Goal: Transaction & Acquisition: Purchase product/service

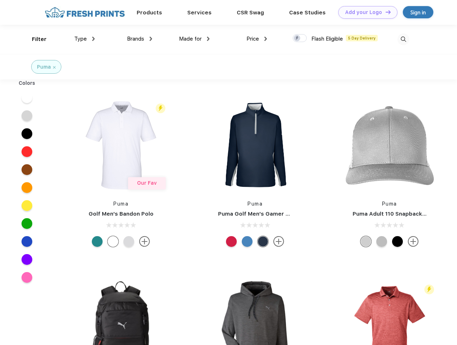
click at [365, 12] on link "Add your Logo Design Tool" at bounding box center [368, 12] width 59 height 13
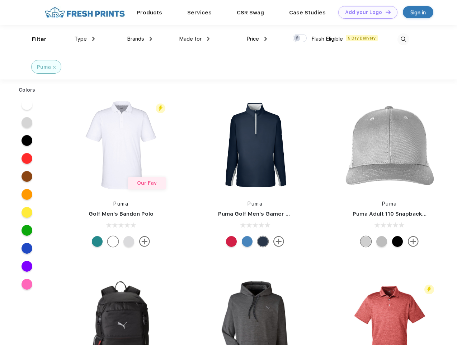
click at [0, 0] on div "Design Tool" at bounding box center [0, 0] width 0 height 0
click at [385, 12] on link "Add your Logo Design Tool" at bounding box center [368, 12] width 59 height 13
click at [34, 39] on div "Filter" at bounding box center [39, 39] width 15 height 8
click at [85, 39] on span "Type" at bounding box center [80, 39] width 13 height 6
click at [140, 39] on span "Brands" at bounding box center [135, 39] width 17 height 6
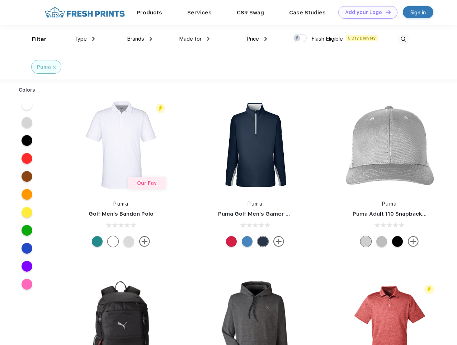
click at [195, 39] on span "Made for" at bounding box center [190, 39] width 23 height 6
click at [257, 39] on span "Price" at bounding box center [253, 39] width 13 height 6
click at [300, 38] on div at bounding box center [300, 38] width 14 height 8
click at [298, 38] on input "checkbox" at bounding box center [295, 36] width 5 height 5
click at [404, 39] on img at bounding box center [404, 39] width 12 height 12
